Goal: Task Accomplishment & Management: Use online tool/utility

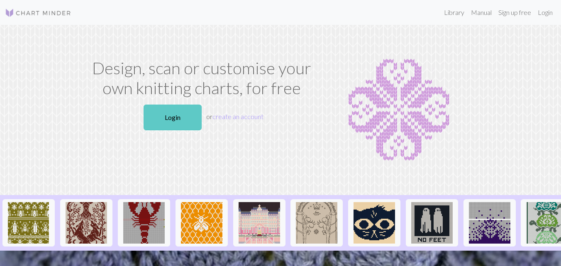
click at [192, 115] on link "Login" at bounding box center [173, 118] width 58 height 26
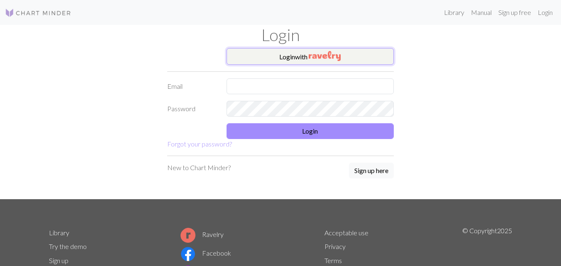
click at [338, 48] on button "Login with" at bounding box center [311, 56] width 168 height 17
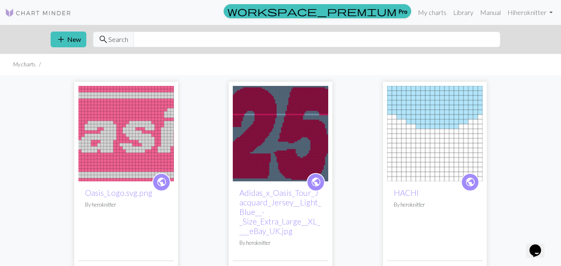
click at [308, 123] on img at bounding box center [280, 133] width 95 height 95
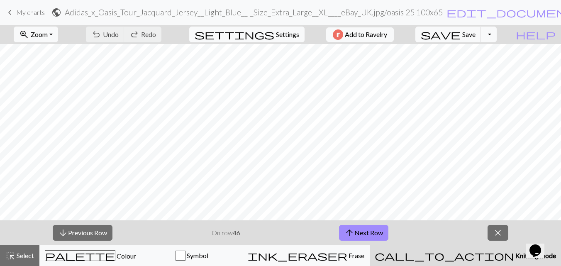
scroll to position [156, 0]
click at [85, 237] on button "arrow_downward Previous Row" at bounding box center [83, 233] width 60 height 16
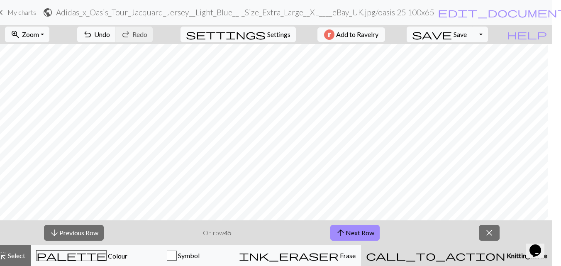
scroll to position [149, 0]
click at [86, 231] on button "arrow_downward Previous Row" at bounding box center [74, 233] width 60 height 16
click at [94, 237] on button "arrow_downward Previous Row" at bounding box center [74, 233] width 60 height 16
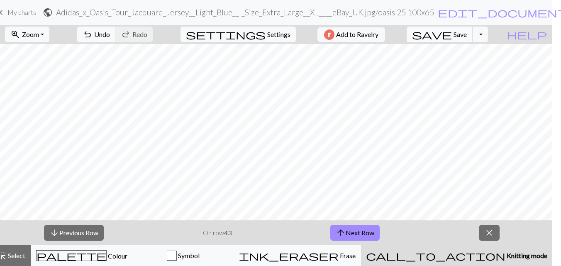
click at [473, 33] on button "save Save Save" at bounding box center [440, 35] width 66 height 16
